Goal: Task Accomplishment & Management: Complete application form

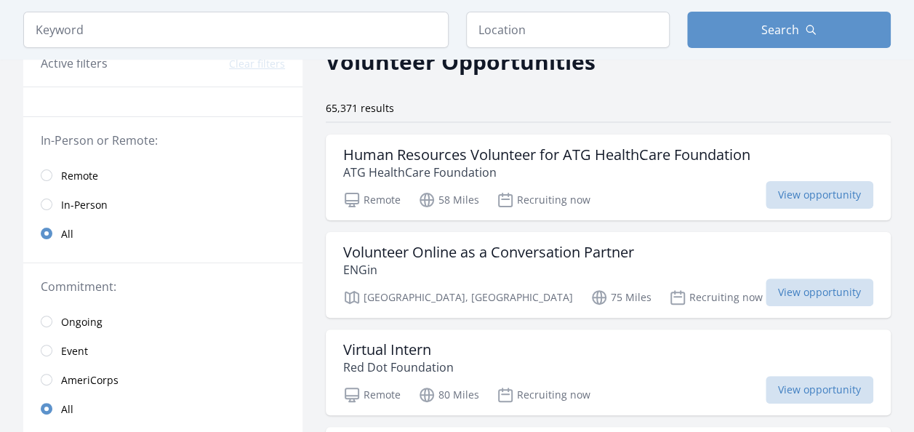
scroll to position [164, 0]
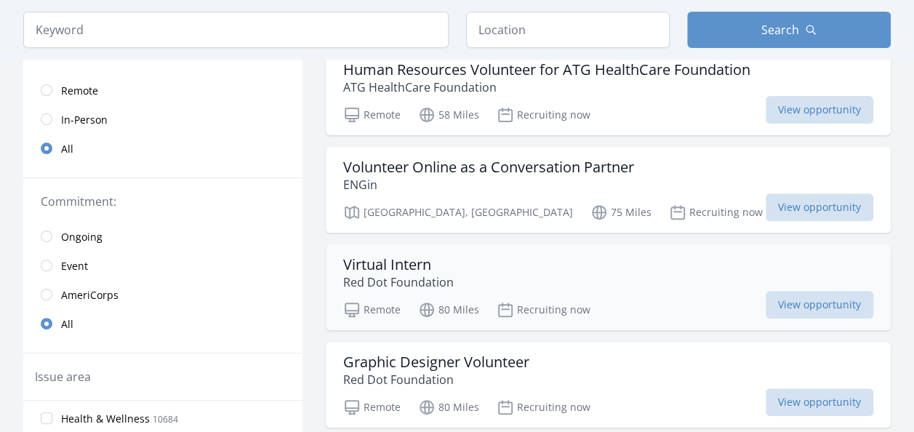
click at [490, 268] on div "Virtual Intern Red Dot Foundation" at bounding box center [608, 273] width 530 height 35
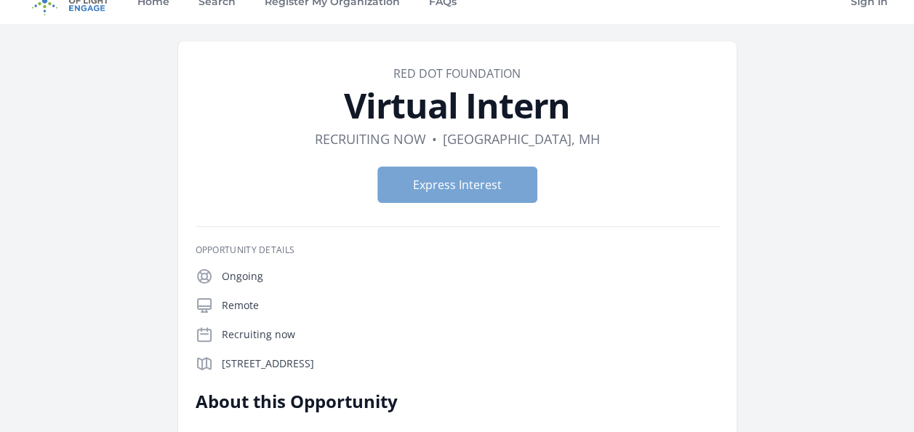
scroll to position [7, 0]
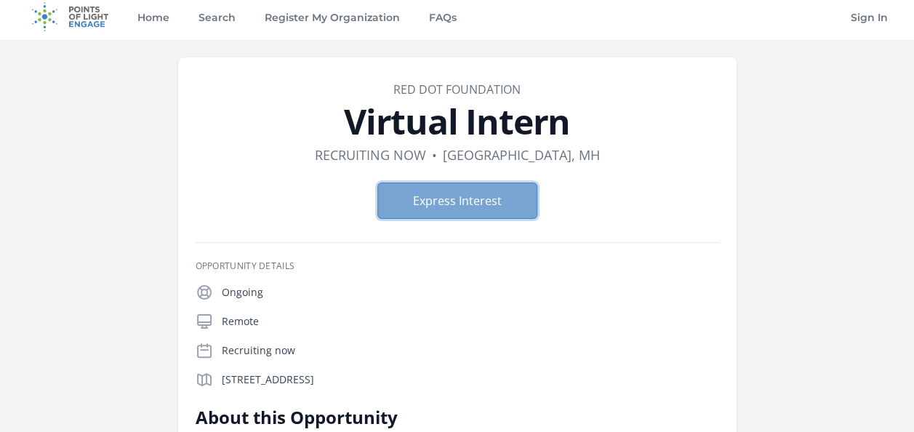
click at [479, 202] on button "Express Interest" at bounding box center [457, 201] width 160 height 36
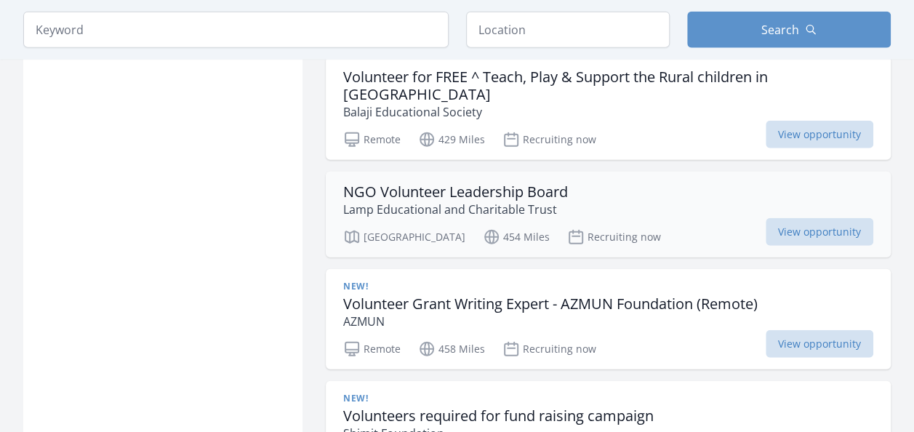
scroll to position [1771, 0]
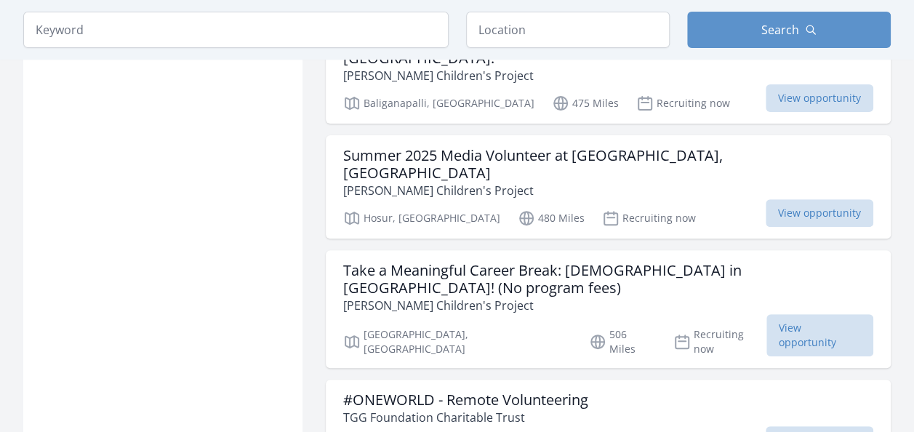
scroll to position [2913, 0]
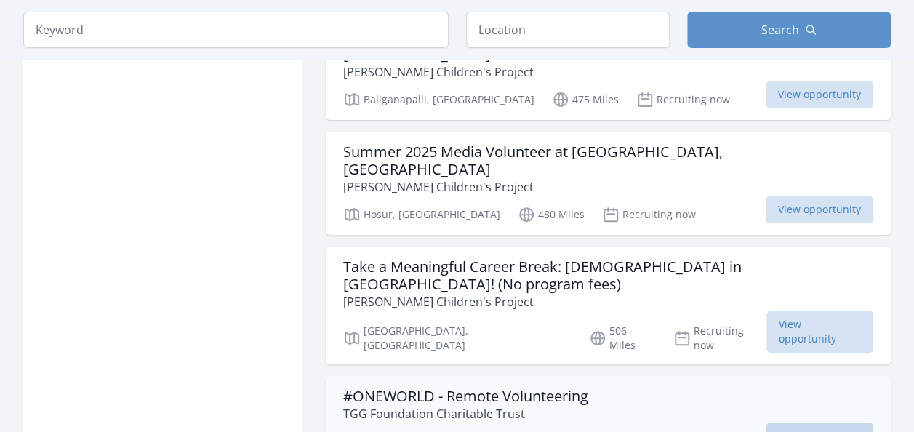
click at [807, 423] on span "View opportunity" at bounding box center [820, 437] width 108 height 28
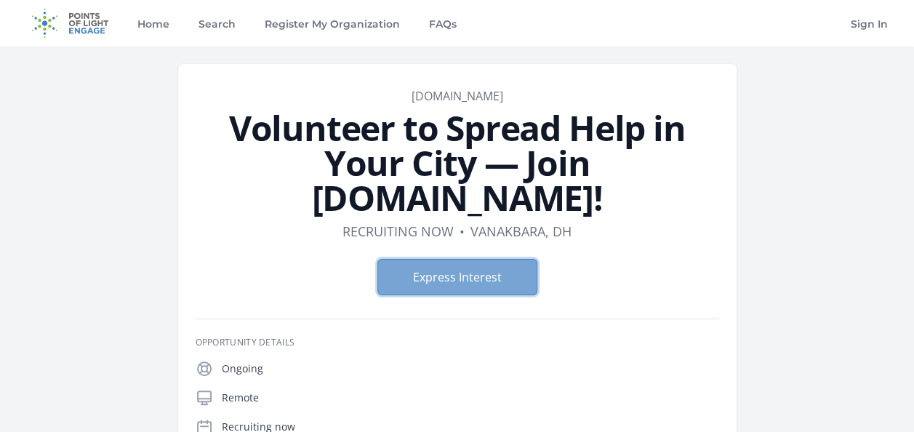
click at [457, 273] on button "Express Interest" at bounding box center [457, 277] width 160 height 36
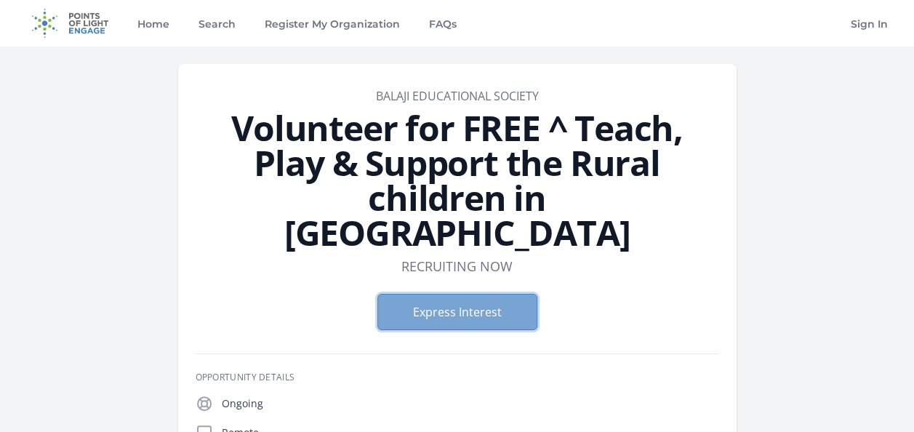
click at [473, 294] on button "Express Interest" at bounding box center [457, 312] width 160 height 36
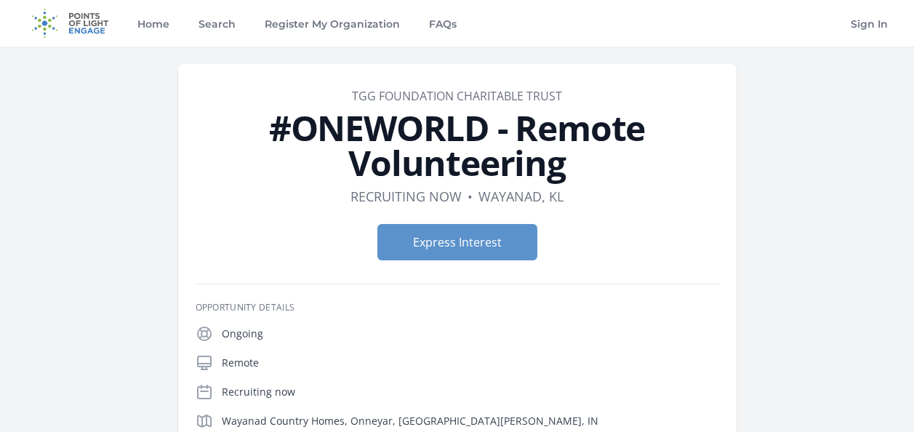
scroll to position [153, 0]
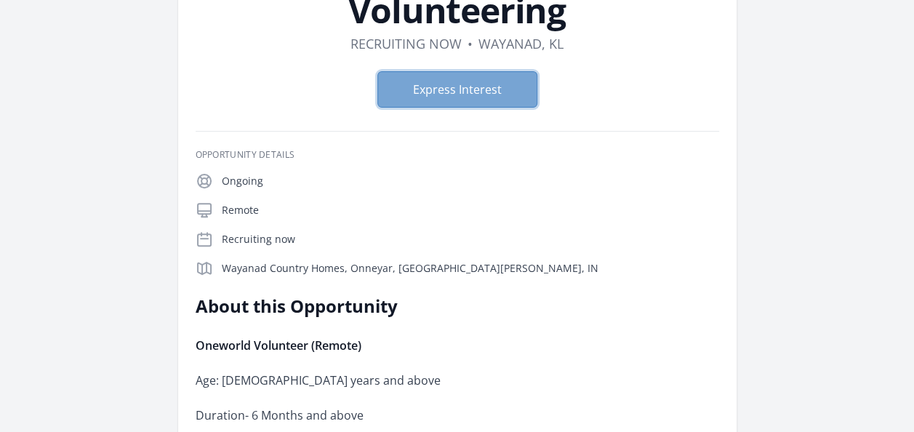
click at [495, 87] on button "Express Interest" at bounding box center [457, 89] width 160 height 36
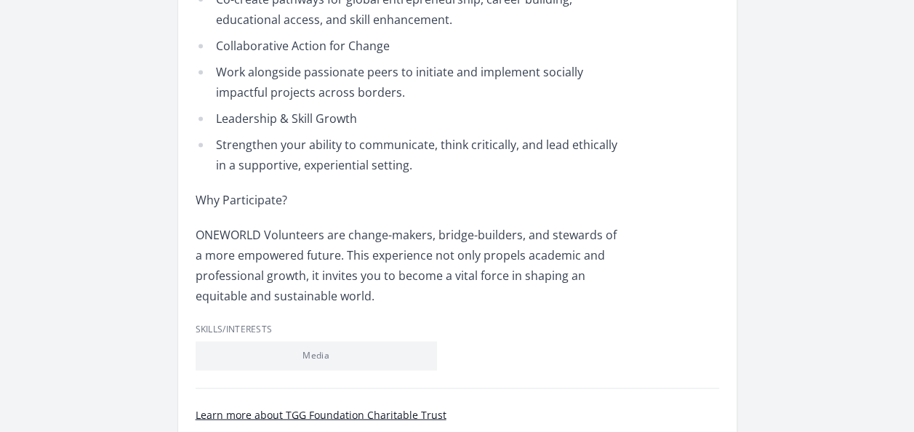
scroll to position [1005, 0]
